Goal: Information Seeking & Learning: Learn about a topic

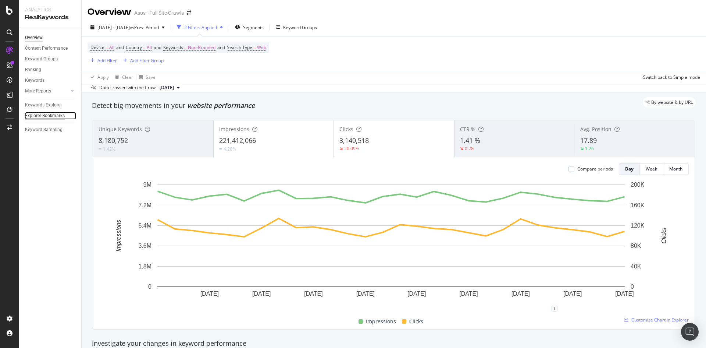
click at [42, 115] on div "Explorer Bookmarks" at bounding box center [45, 116] width 40 height 8
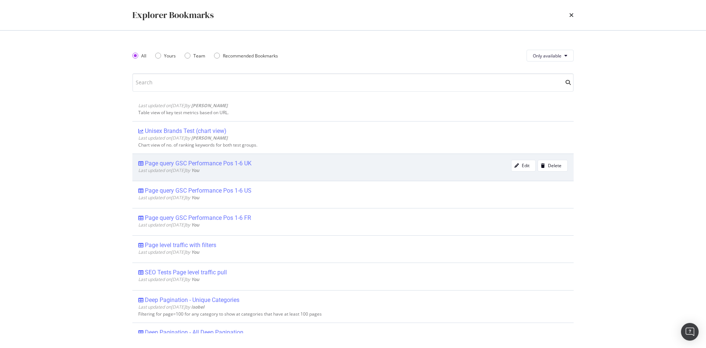
scroll to position [74, 0]
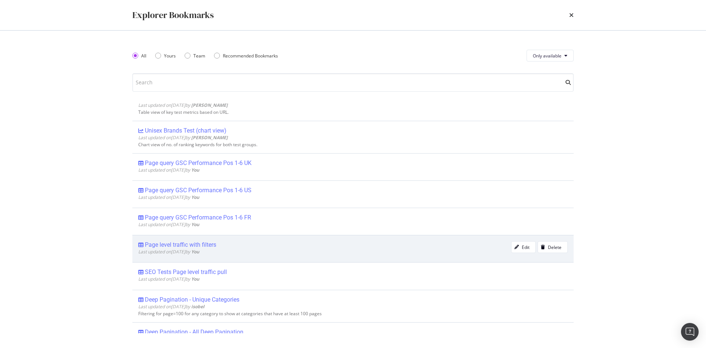
click at [198, 245] on div "Page level traffic with filters" at bounding box center [180, 244] width 71 height 7
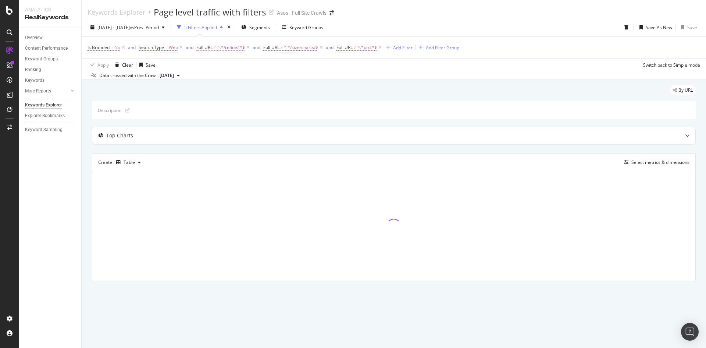
click at [231, 49] on span "^.*/refine/.*$" at bounding box center [231, 47] width 28 height 10
click at [187, 55] on div "Is Branded = No and Search Type = Web and Full URL ≠ ^.*/refine/.*$ and Full UR…" at bounding box center [394, 47] width 613 height 22
click at [218, 49] on span "^.*/refine/.*$" at bounding box center [231, 47] width 28 height 10
click at [231, 65] on span "Doesn't contain" at bounding box center [219, 64] width 32 height 6
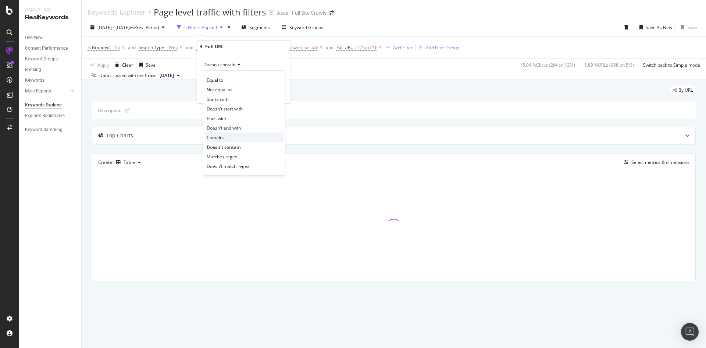
click at [234, 138] on div "Contains" at bounding box center [244, 137] width 79 height 10
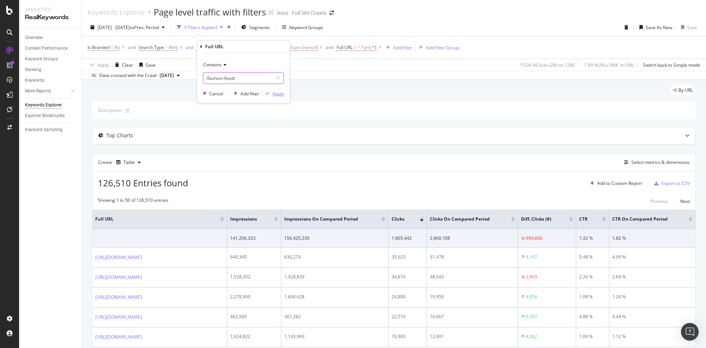
type input "/fashion-feed/"
click at [278, 95] on div "Apply" at bounding box center [278, 93] width 11 height 6
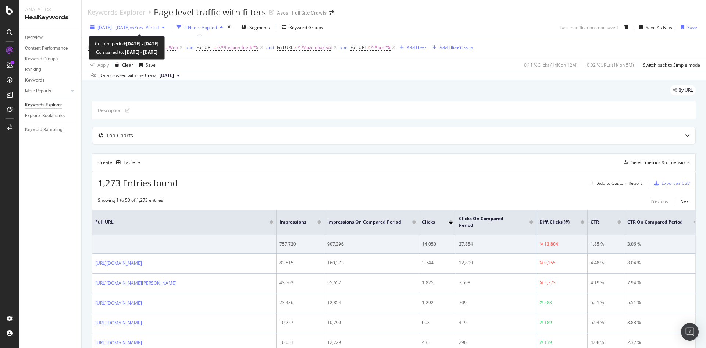
click at [117, 23] on div "[DATE] - [DATE] vs Prev. Period" at bounding box center [128, 27] width 80 height 11
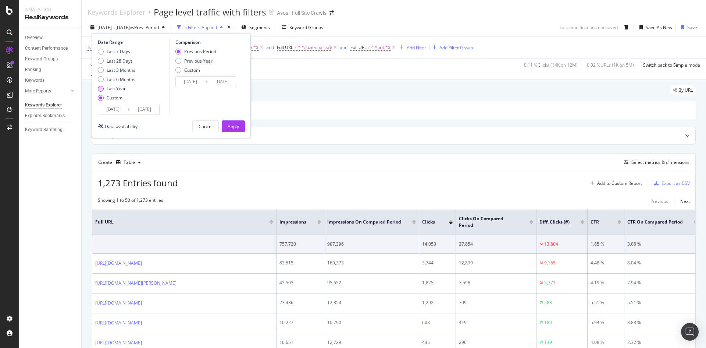
click at [114, 87] on div "Last Year" at bounding box center [116, 88] width 19 height 6
type input "[DATE]"
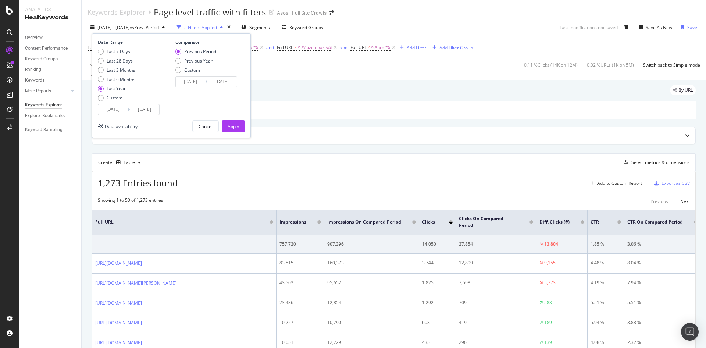
click at [129, 110] on icon at bounding box center [129, 109] width 2 height 7
click at [114, 110] on input "[DATE]" at bounding box center [112, 109] width 29 height 10
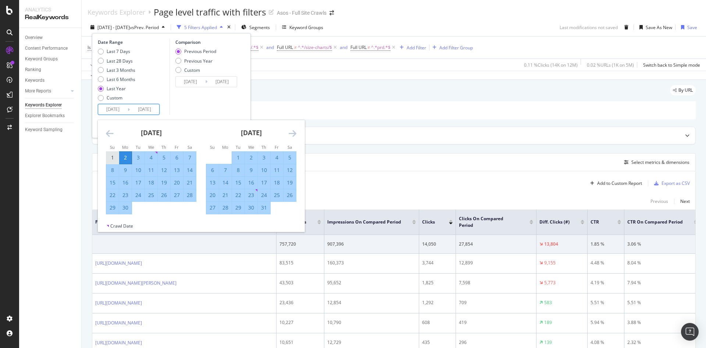
click at [114, 154] on div "1" at bounding box center [112, 157] width 13 height 7
type input "[DATE]"
click at [149, 109] on input "[DATE]" at bounding box center [144, 109] width 29 height 10
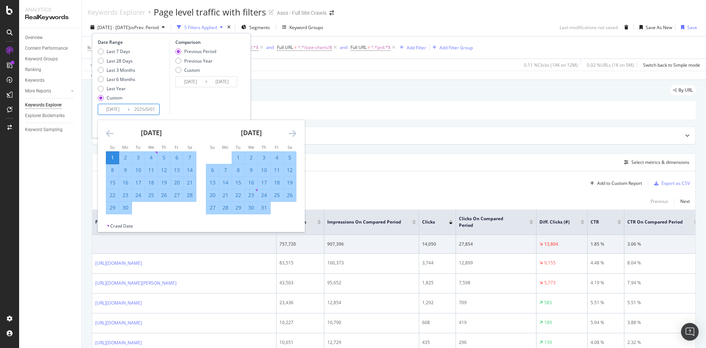
type input "[DATE]"
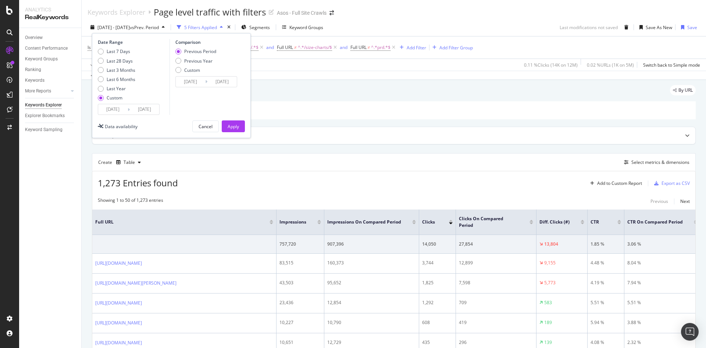
type input "[DATE]"
click at [239, 125] on button "Apply" at bounding box center [233, 126] width 23 height 12
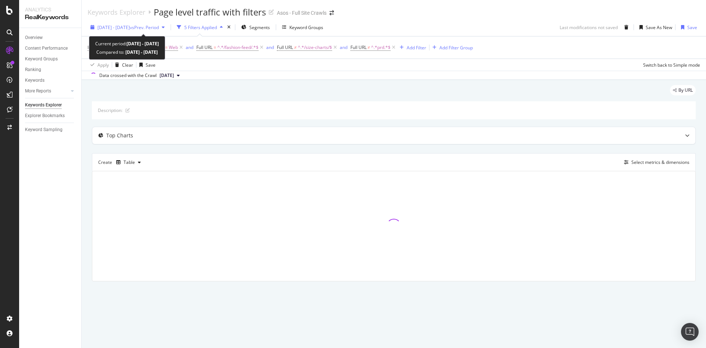
click at [111, 26] on span "[DATE] - [DATE]" at bounding box center [113, 27] width 32 height 6
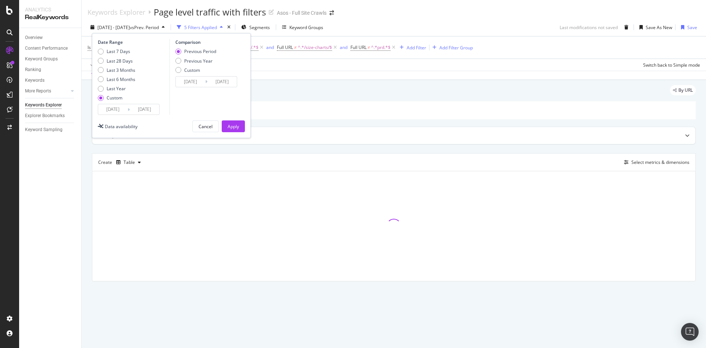
click at [137, 110] on input "[DATE]" at bounding box center [144, 109] width 29 height 10
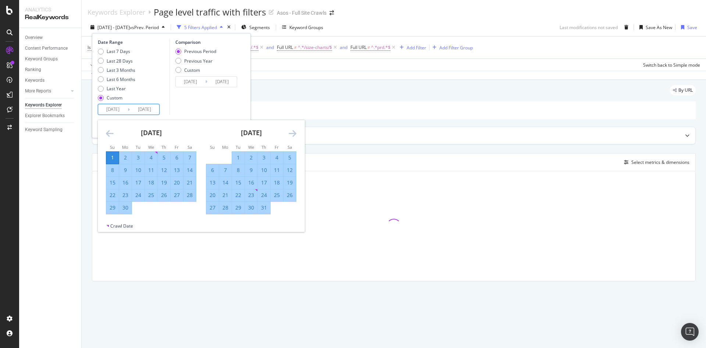
click at [202, 97] on div "Comparison Previous Period Previous Year Custom [DATE] Navigate forward to inte…" at bounding box center [205, 77] width 70 height 76
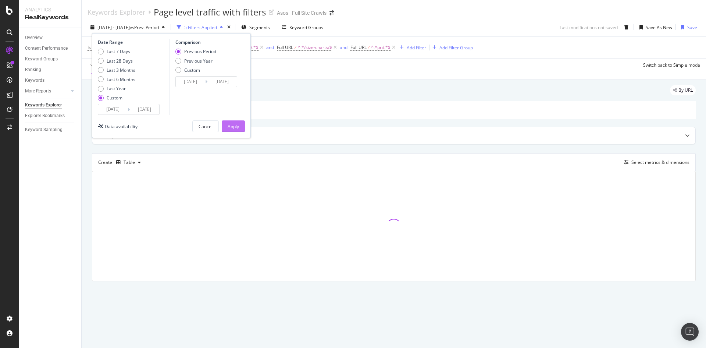
click at [228, 124] on button "Apply" at bounding box center [233, 126] width 23 height 12
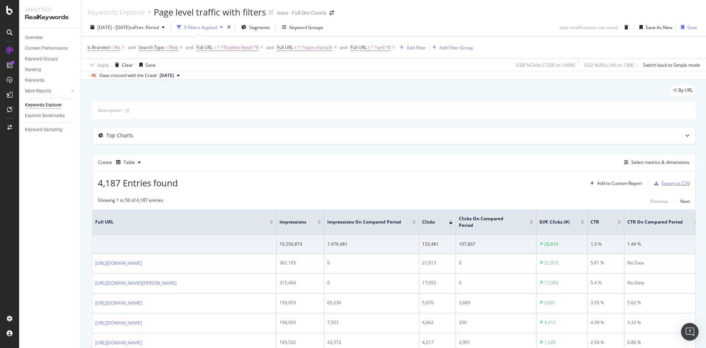
click at [665, 182] on div "Export as CSV" at bounding box center [676, 183] width 28 height 6
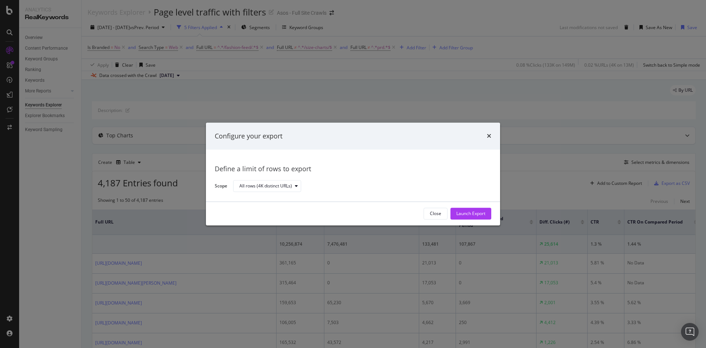
click at [476, 211] on div "Launch Export" at bounding box center [470, 213] width 29 height 6
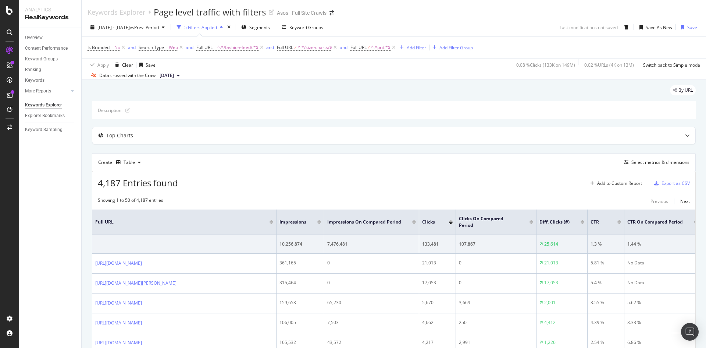
click at [474, 76] on div "Data crossed with the Crawl [DATE]" at bounding box center [394, 75] width 625 height 9
click at [45, 116] on div "Explorer Bookmarks" at bounding box center [45, 116] width 40 height 8
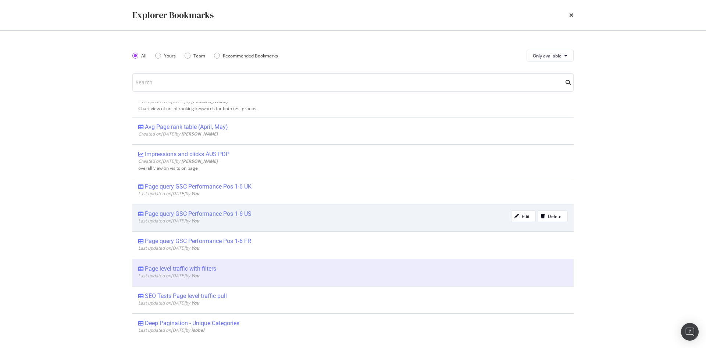
scroll to position [110, 0]
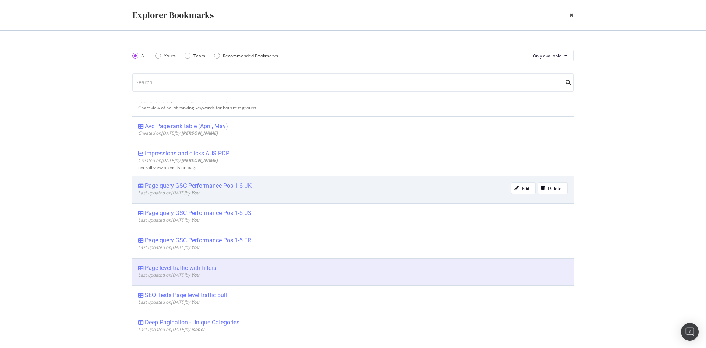
click at [243, 184] on div "Page query GSC Performance Pos 1-6 UK" at bounding box center [198, 185] width 107 height 7
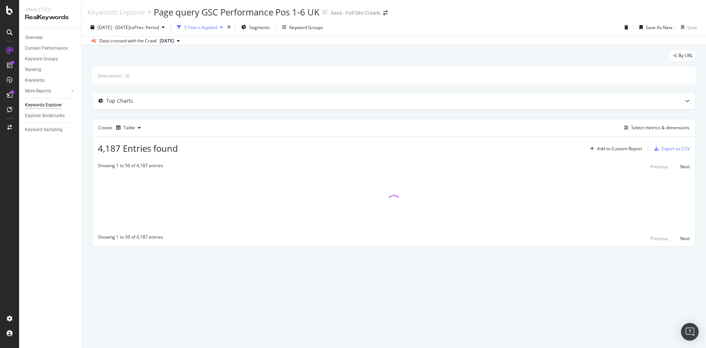
click at [217, 26] on div "5 Filters Applied" at bounding box center [200, 27] width 33 height 6
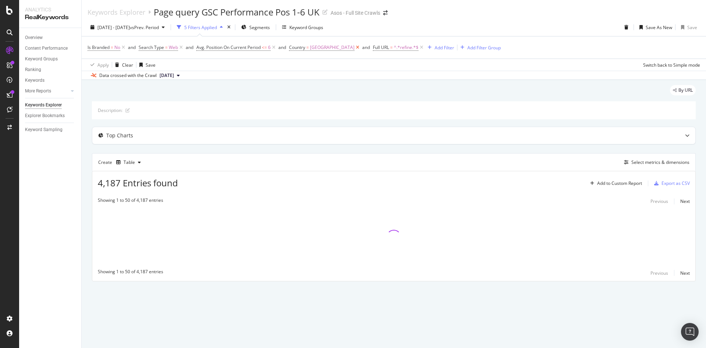
click at [355, 48] on icon at bounding box center [358, 47] width 6 height 7
click at [323, 46] on span "^.*refine.*$" at bounding box center [322, 47] width 25 height 10
type input "fashio"
click at [339, 73] on input "fashion" at bounding box center [332, 78] width 70 height 12
type input "/fash"
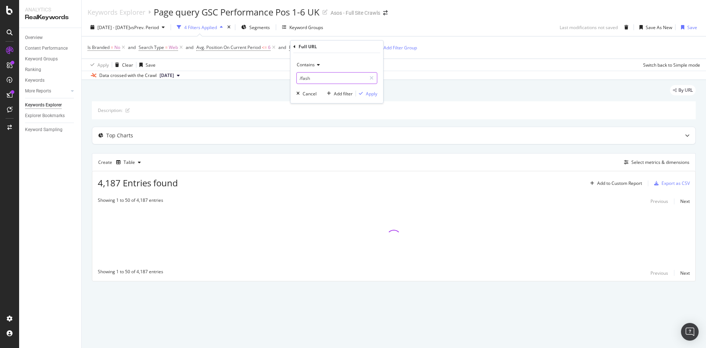
click at [350, 75] on input "/fash" at bounding box center [332, 78] width 70 height 12
type input "/fashion-feed/"
click at [360, 91] on icon "button" at bounding box center [361, 93] width 4 height 4
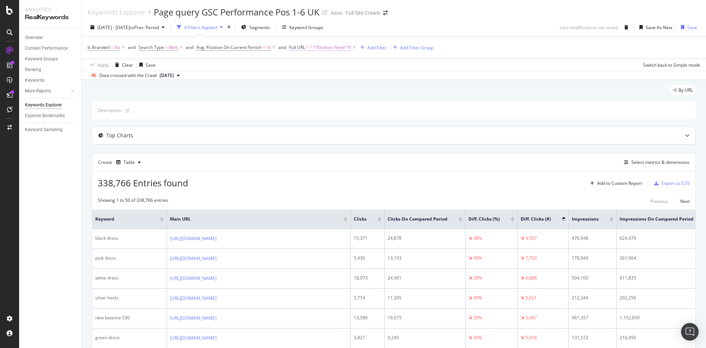
click at [321, 44] on span "^.*/fashion-feed/.*$" at bounding box center [330, 47] width 41 height 10
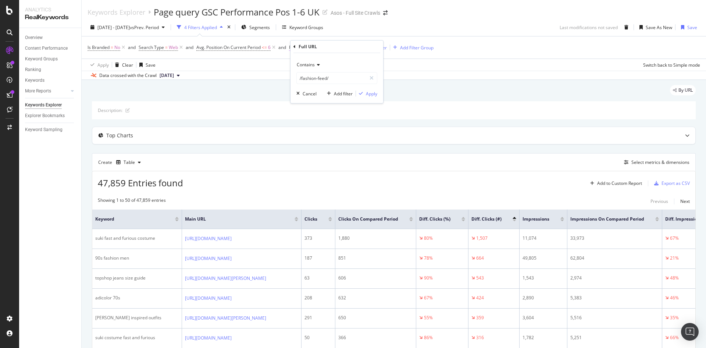
click at [317, 49] on div "Full URL" at bounding box center [336, 46] width 87 height 13
click at [462, 78] on div "Data crossed with the Crawl [DATE]" at bounding box center [394, 75] width 625 height 9
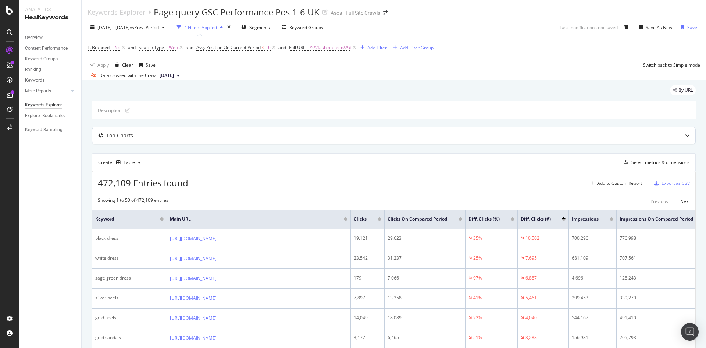
click at [341, 128] on div "Top Charts" at bounding box center [393, 135] width 603 height 17
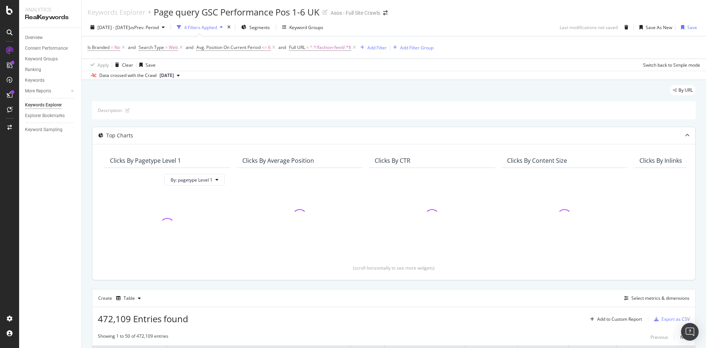
click at [158, 136] on div "Top Charts" at bounding box center [379, 135] width 574 height 7
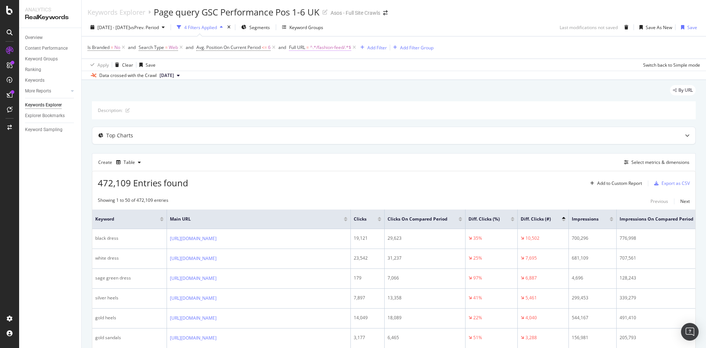
click at [327, 50] on span "^.*/fashion-feed/.*$" at bounding box center [330, 47] width 41 height 10
click at [406, 96] on div "By URL" at bounding box center [394, 93] width 604 height 16
click at [317, 49] on span "^.*/fashion-feed/.*$" at bounding box center [330, 47] width 41 height 10
click at [328, 79] on input "/fashion-feed/" at bounding box center [332, 78] width 70 height 12
click at [339, 76] on input "/fashion-feed/" at bounding box center [332, 78] width 70 height 12
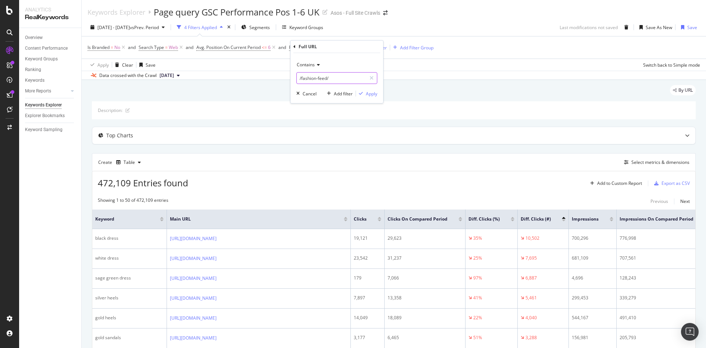
click at [319, 79] on input "/fashion-feed/" at bounding box center [332, 78] width 70 height 12
click at [344, 77] on input "/fashion-feed/" at bounding box center [332, 78] width 70 height 12
click at [370, 95] on div "Apply" at bounding box center [371, 93] width 11 height 6
click at [337, 47] on span "^.*/fashion-feed/.*$" at bounding box center [330, 47] width 41 height 10
click at [373, 95] on div "Apply" at bounding box center [371, 93] width 11 height 6
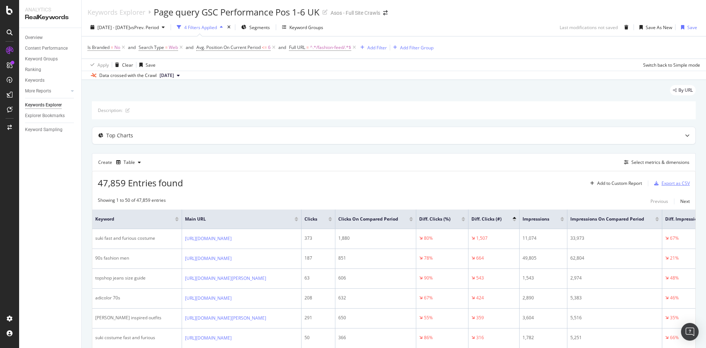
click at [679, 181] on div "Export as CSV" at bounding box center [676, 183] width 28 height 6
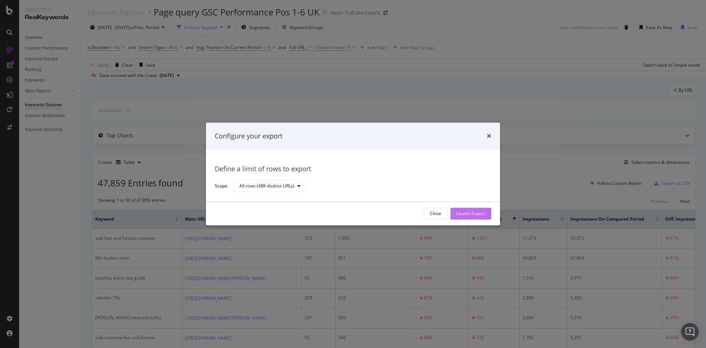
click at [467, 214] on div "Launch Export" at bounding box center [470, 213] width 29 height 6
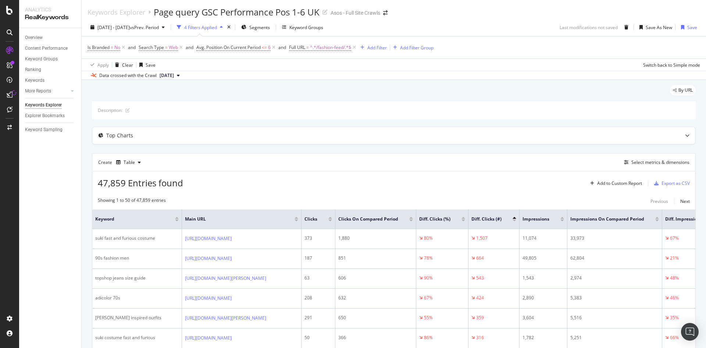
click at [431, 107] on div "Description:" at bounding box center [394, 110] width 604 height 18
